Goal: Find specific page/section: Find specific page/section

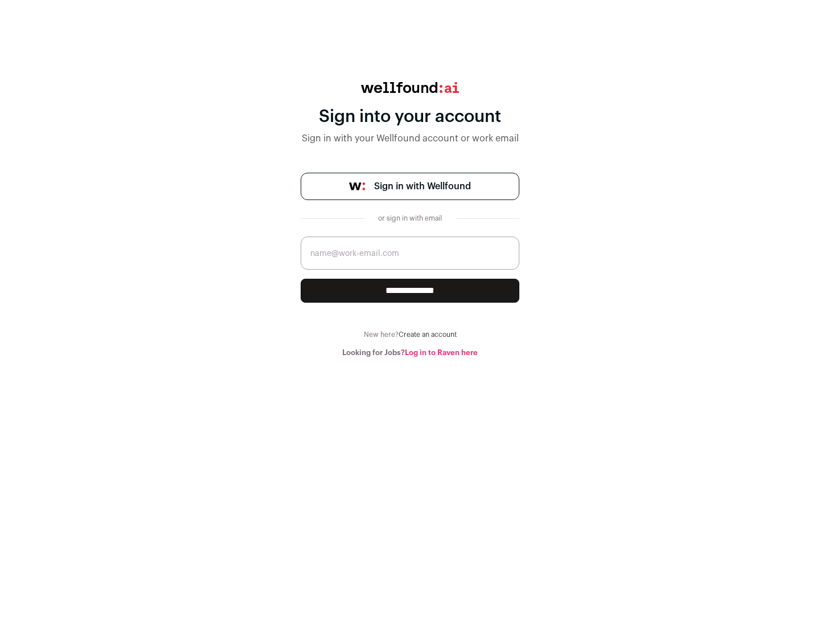
click at [422, 186] on span "Sign in with Wellfound" at bounding box center [422, 186] width 97 height 14
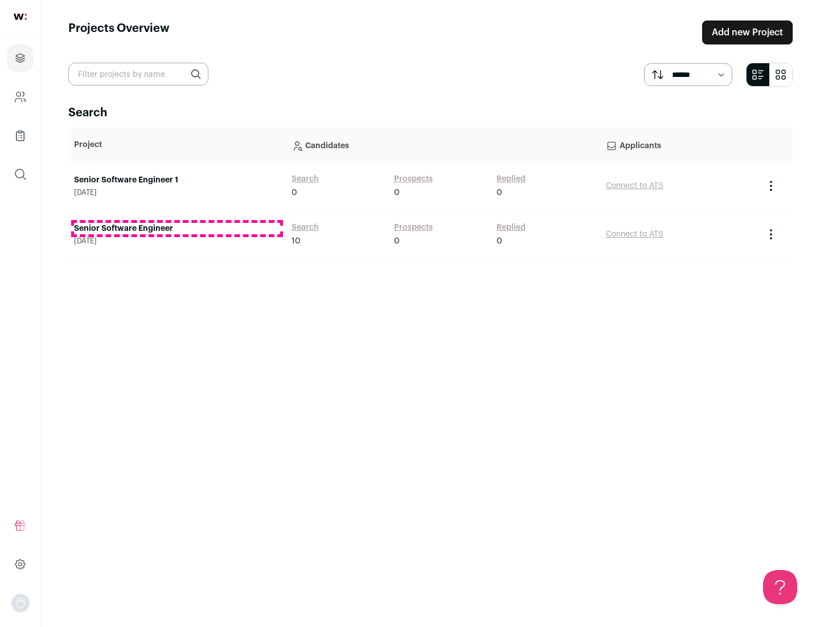
click at [177, 228] on link "Senior Software Engineer" at bounding box center [177, 228] width 206 height 11
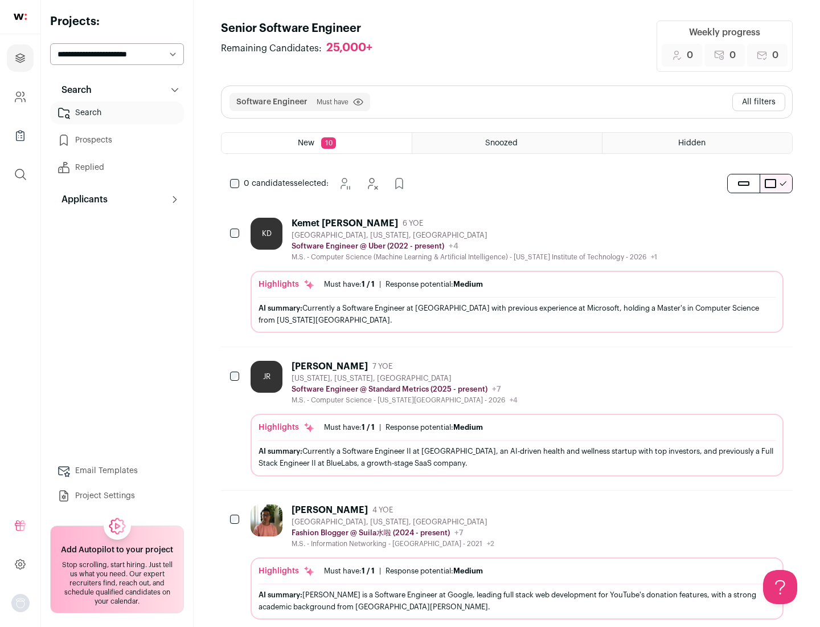
click at [507, 275] on div "Highlights Must have: 1 / 1 How many must haves have been fulfilled? | Response…" at bounding box center [517, 302] width 533 height 62
